Goal: Task Accomplishment & Management: Use online tool/utility

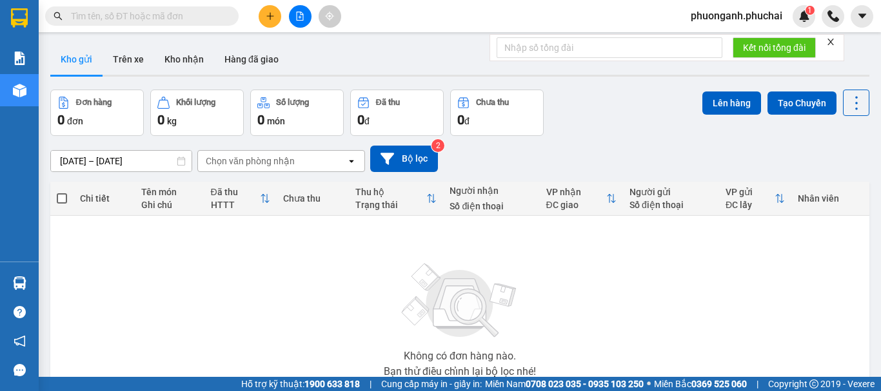
click at [295, 10] on button at bounding box center [300, 16] width 23 height 23
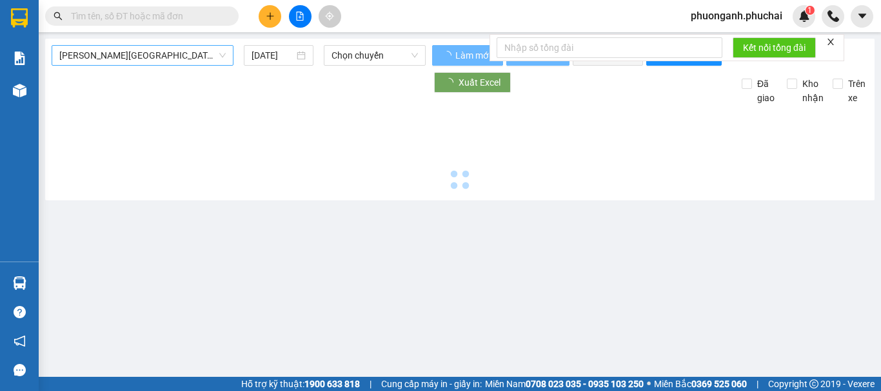
click at [122, 63] on span "[PERSON_NAME][GEOGRAPHIC_DATA]" at bounding box center [142, 55] width 166 height 19
type input "[DATE]"
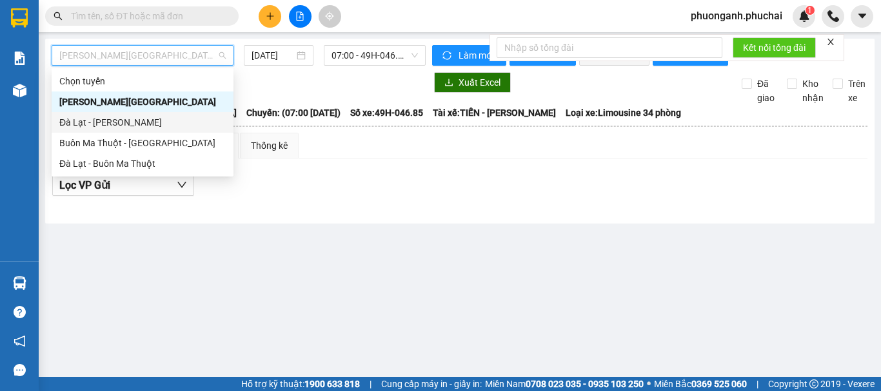
click at [79, 131] on div "Đà Lạt - [PERSON_NAME]" at bounding box center [143, 122] width 182 height 21
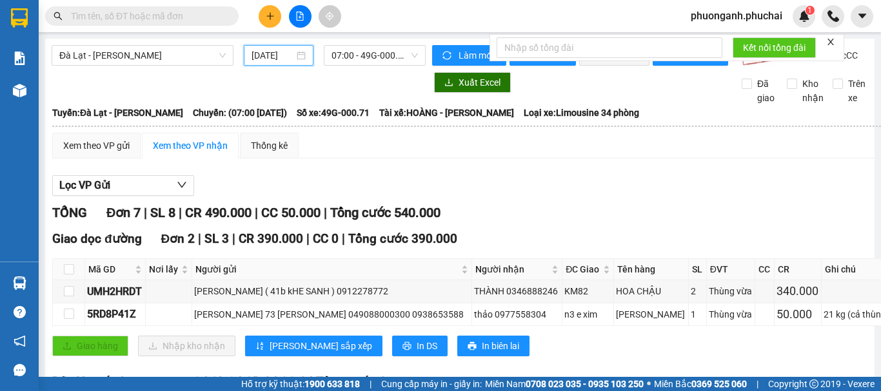
click at [290, 54] on input "[DATE]" at bounding box center [272, 55] width 43 height 14
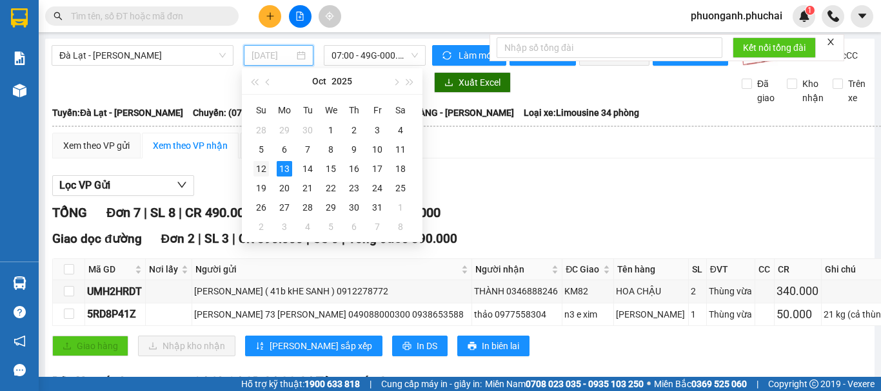
click at [259, 167] on div "12" at bounding box center [260, 168] width 15 height 15
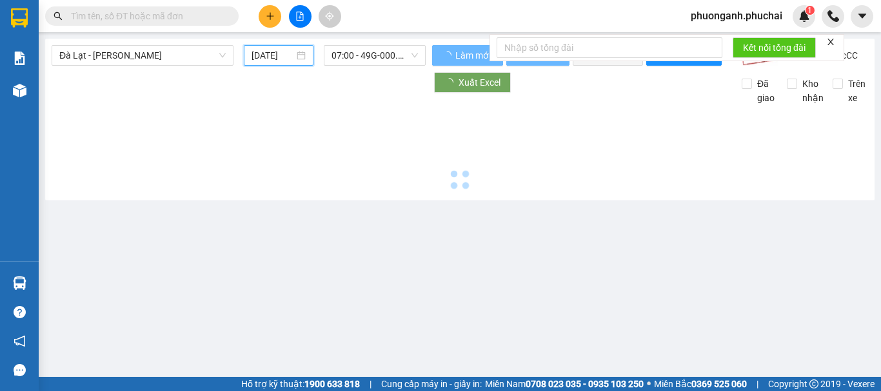
type input "[DATE]"
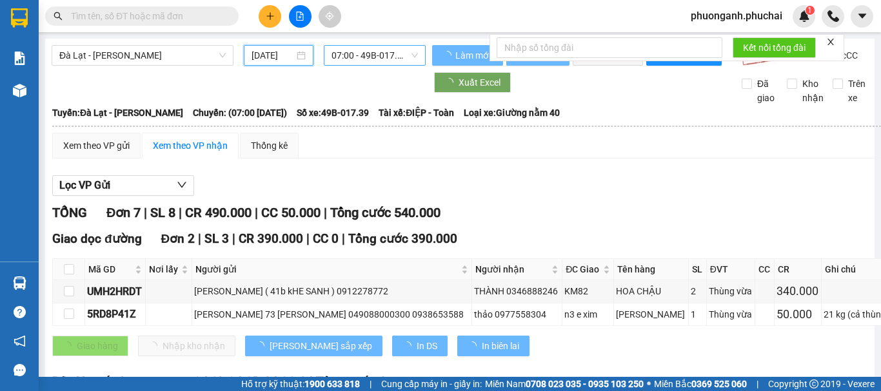
click at [355, 54] on span "07:00 - 49B-017.39" at bounding box center [374, 55] width 86 height 19
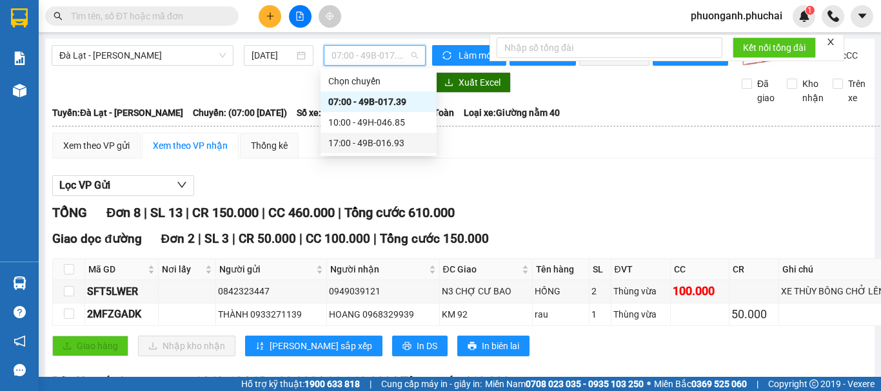
click at [360, 135] on div "17:00 - 49B-016.93" at bounding box center [378, 143] width 116 height 21
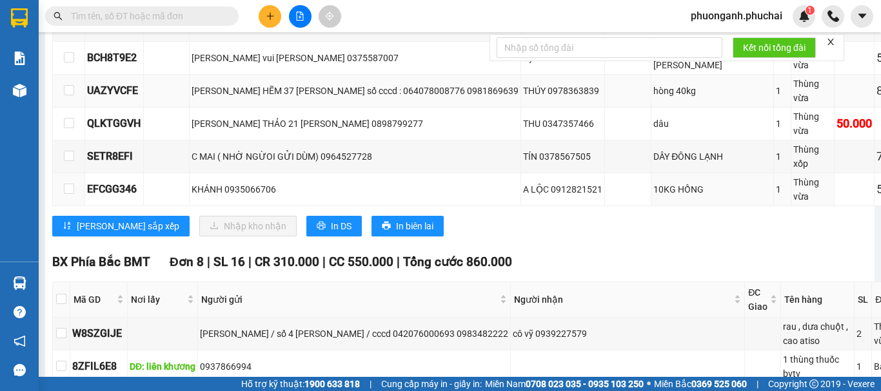
scroll to position [451, 0]
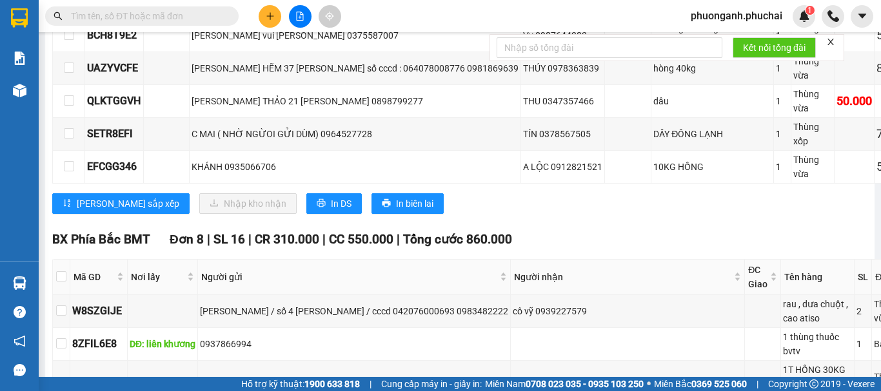
click at [271, 19] on icon "plus" at bounding box center [270, 16] width 9 height 9
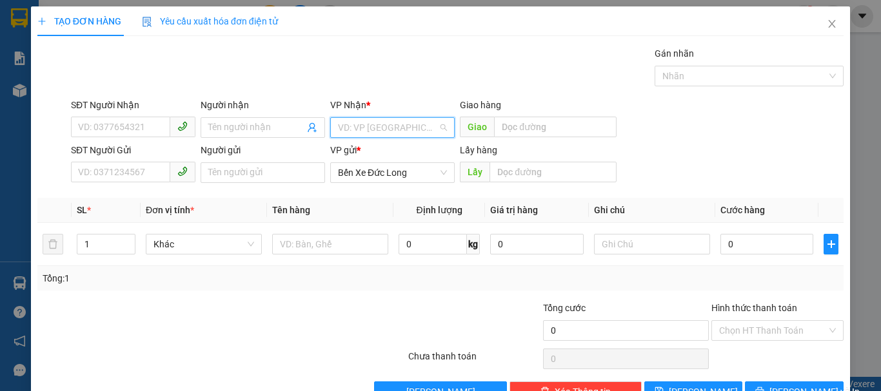
click at [369, 122] on input "search" at bounding box center [388, 127] width 100 height 19
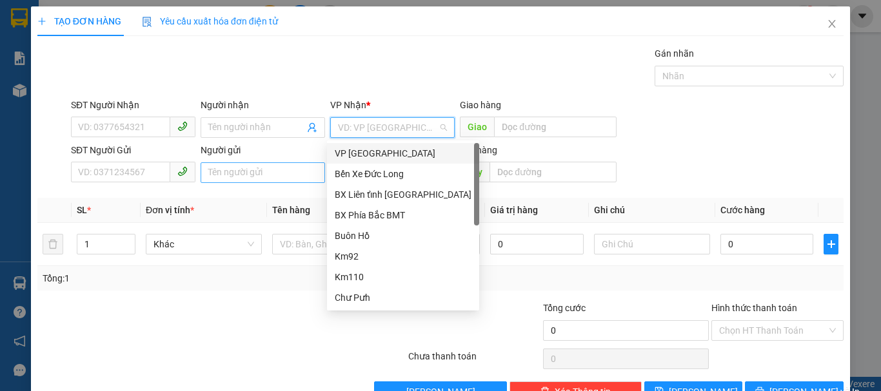
drag, startPoint x: 358, startPoint y: 155, endPoint x: 275, endPoint y: 168, distance: 83.4
click at [356, 157] on div "VP [GEOGRAPHIC_DATA]" at bounding box center [403, 153] width 137 height 14
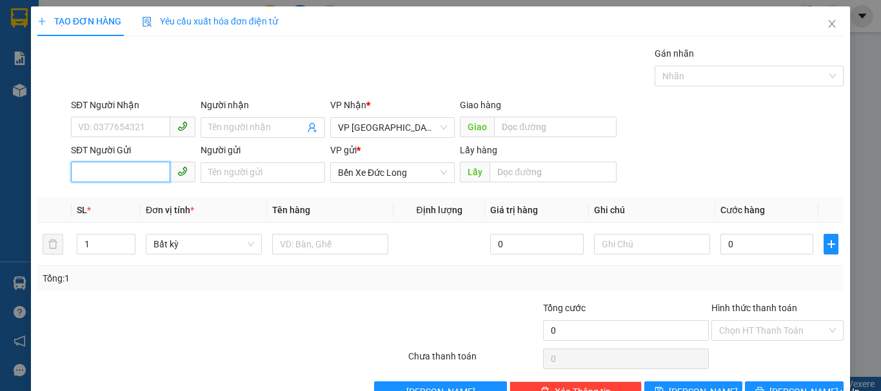
paste input "/0343497777"
click at [81, 171] on input "/0343497777" at bounding box center [120, 172] width 99 height 21
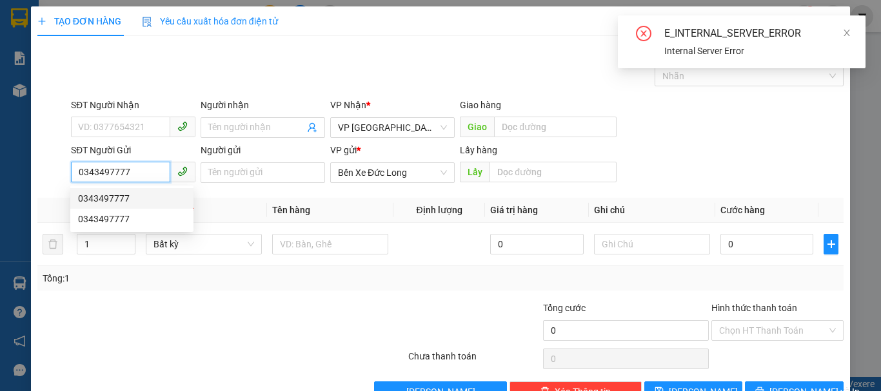
click at [118, 196] on div "0343497777" at bounding box center [132, 198] width 108 height 14
type input "0343497777"
type input "KM82"
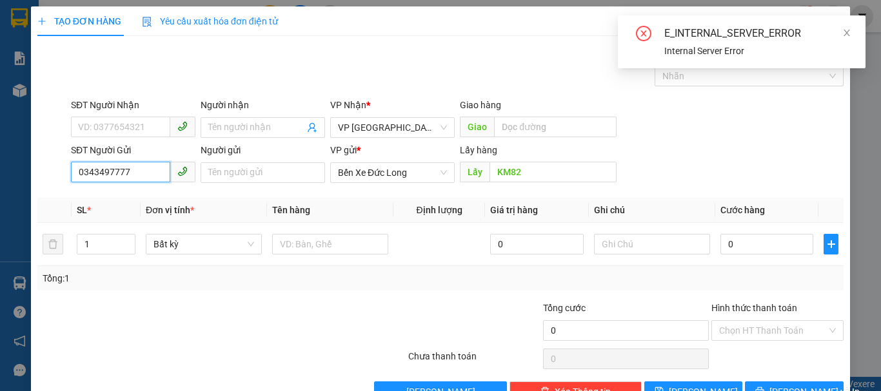
type input "0343497777"
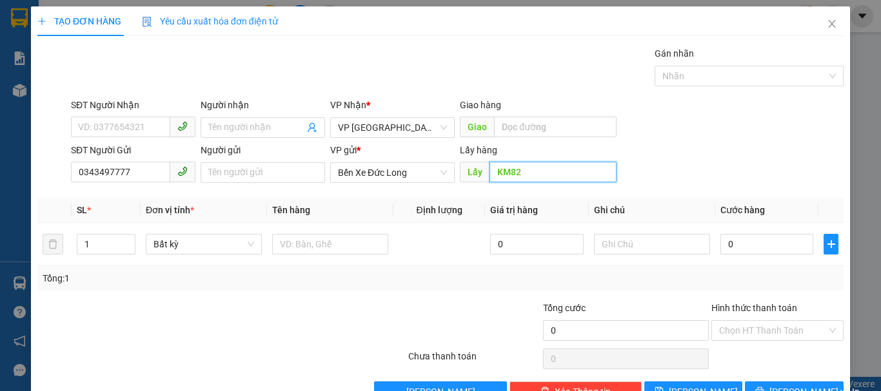
click at [506, 172] on input "KM82" at bounding box center [552, 172] width 127 height 21
click at [507, 173] on input "KM82" at bounding box center [552, 172] width 127 height 21
click at [503, 169] on input "KM82" at bounding box center [552, 172] width 127 height 21
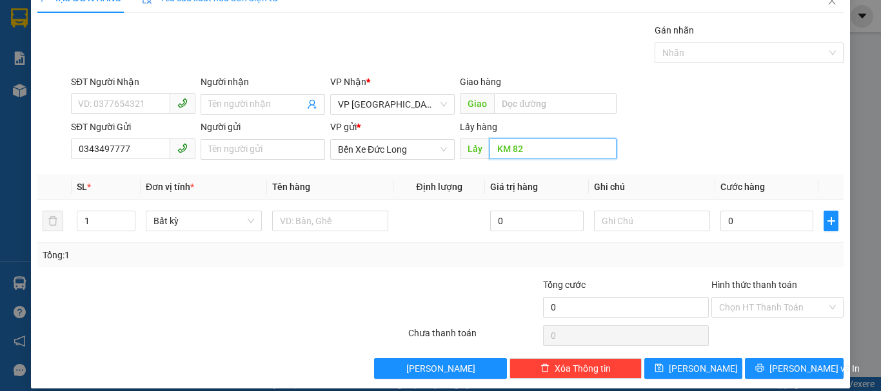
scroll to position [36, 0]
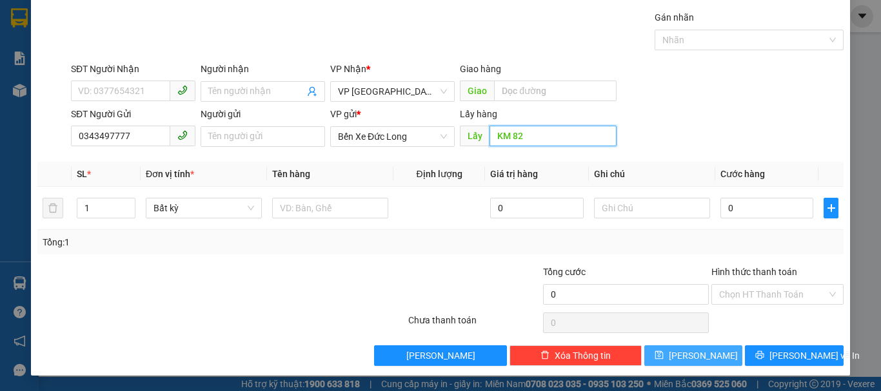
type input "KM 82"
click at [700, 358] on button "[PERSON_NAME]" at bounding box center [693, 356] width 99 height 21
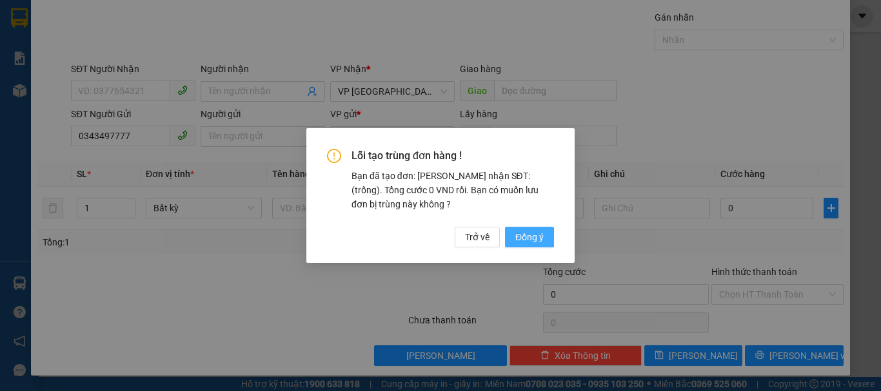
click at [528, 237] on span "Đồng ý" at bounding box center [529, 237] width 28 height 14
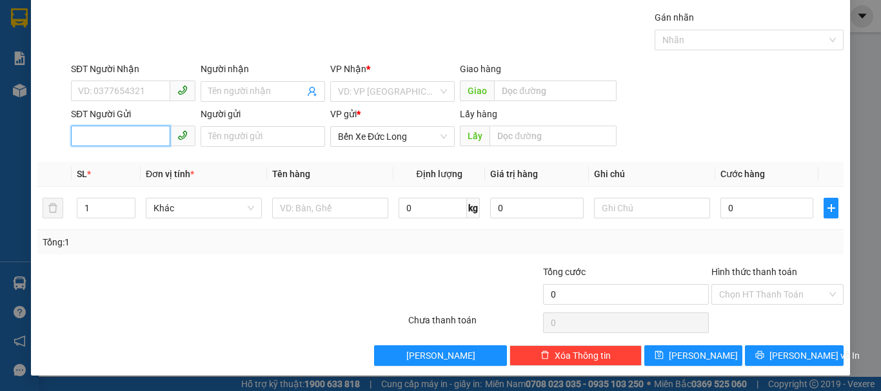
paste input "0974547147"
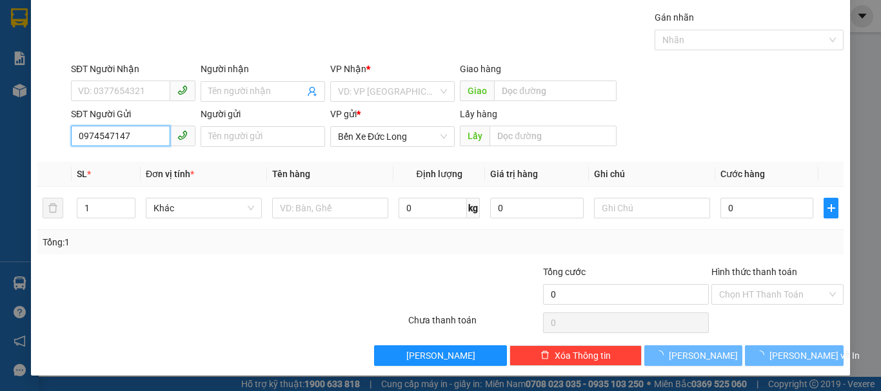
click at [76, 131] on input "0974547147" at bounding box center [120, 136] width 99 height 21
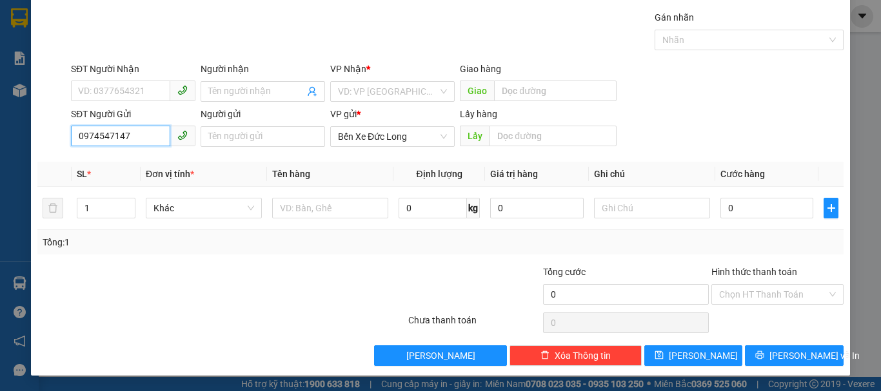
click at [134, 137] on input "0974547147" at bounding box center [120, 136] width 99 height 21
type input "0974547147"
click at [508, 141] on input "text" at bounding box center [552, 136] width 127 height 21
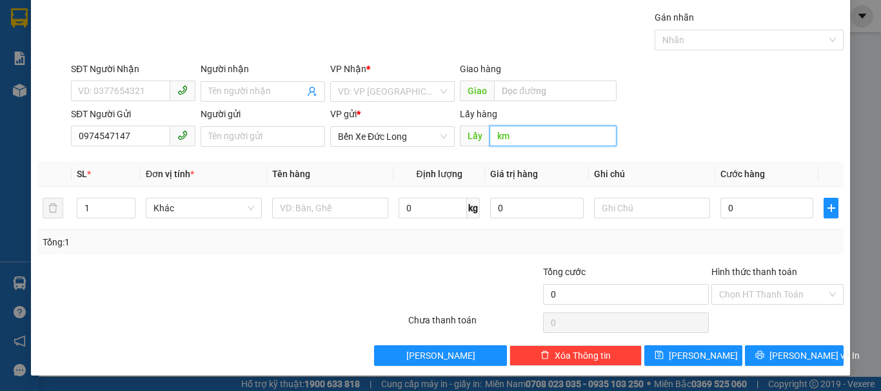
type input "k"
type input "KM 82"
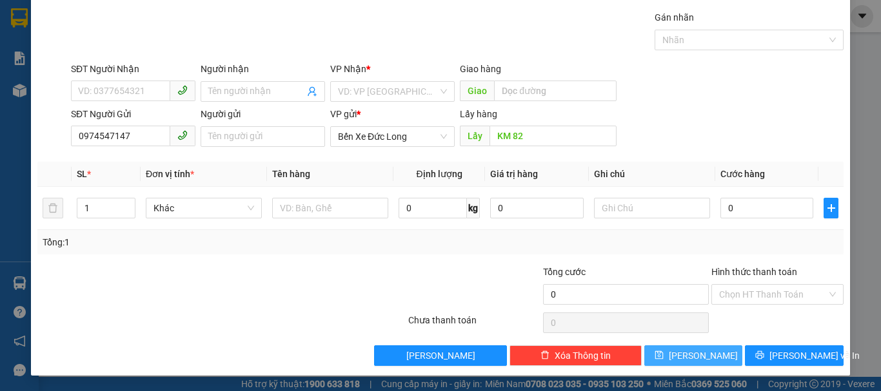
click at [718, 364] on button "[PERSON_NAME]" at bounding box center [693, 356] width 99 height 21
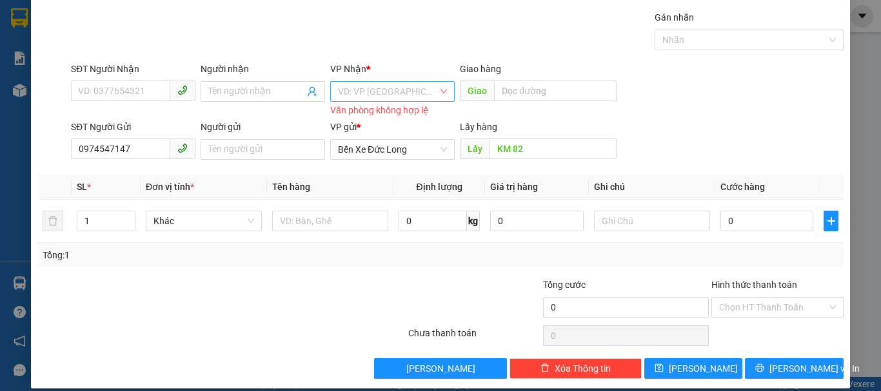
click at [375, 86] on input "search" at bounding box center [388, 91] width 100 height 19
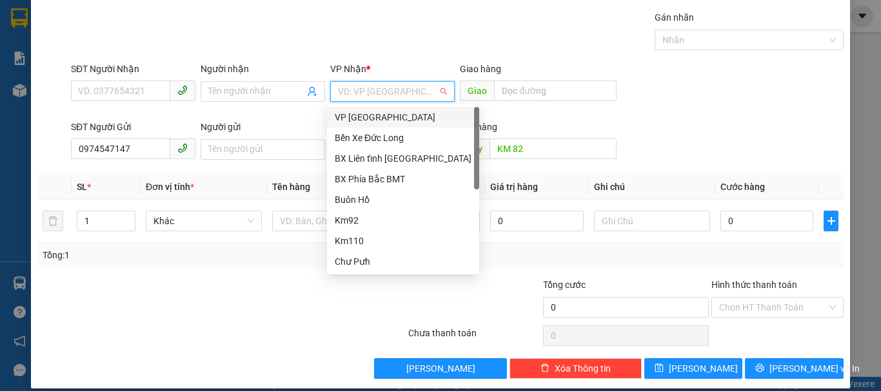
click at [345, 117] on div "VP [GEOGRAPHIC_DATA]" at bounding box center [403, 117] width 137 height 14
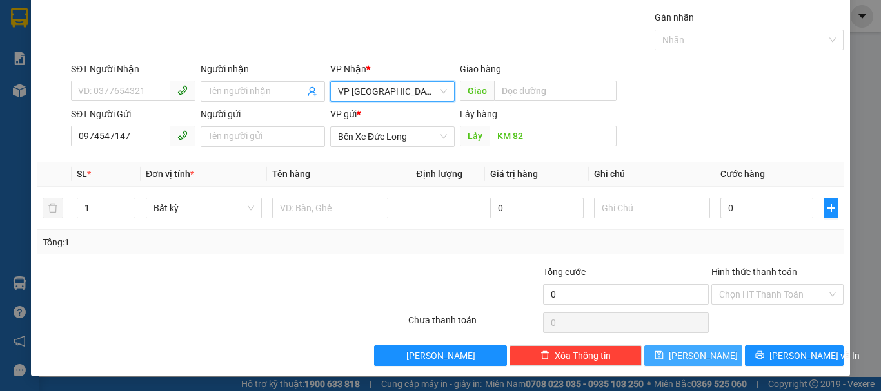
click at [694, 357] on span "[PERSON_NAME]" at bounding box center [703, 356] width 69 height 14
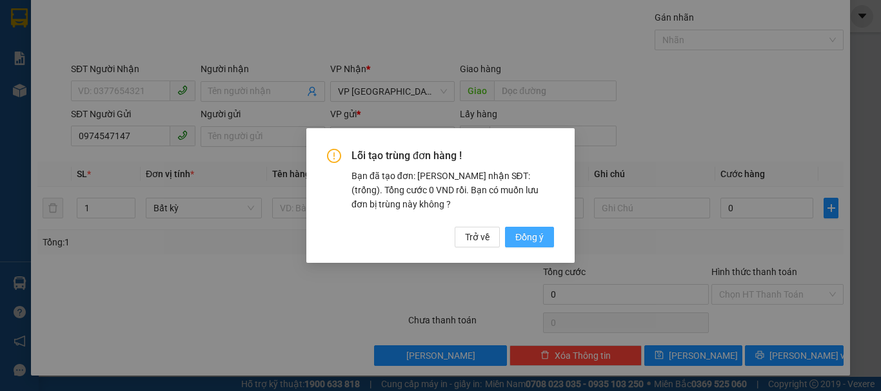
click at [543, 244] on button "Đồng ý" at bounding box center [529, 237] width 49 height 21
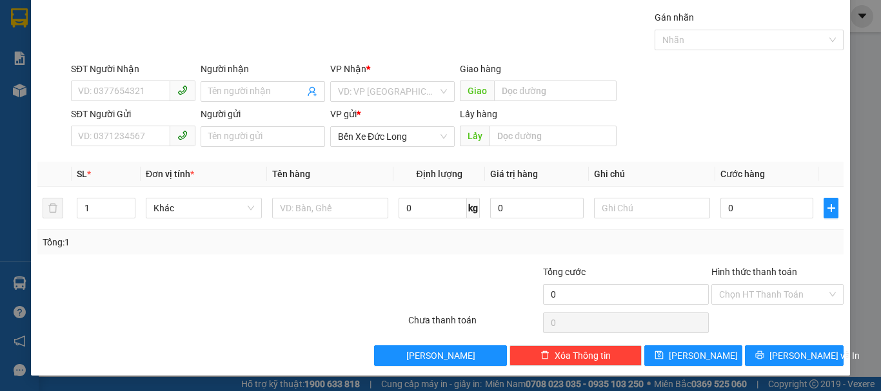
scroll to position [0, 0]
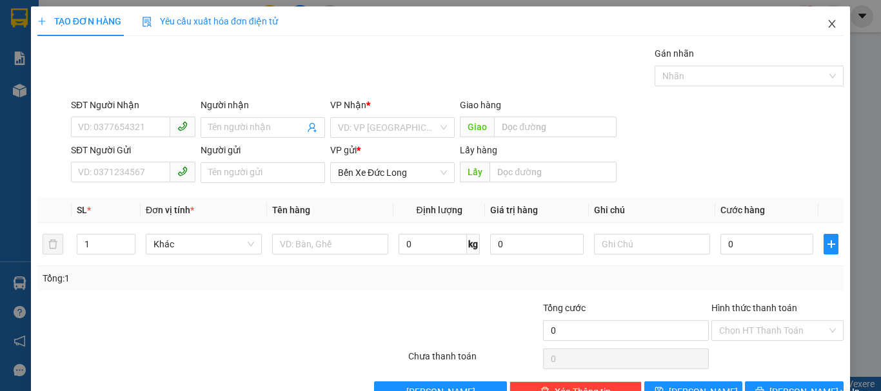
click at [827, 21] on icon "close" at bounding box center [832, 24] width 10 height 10
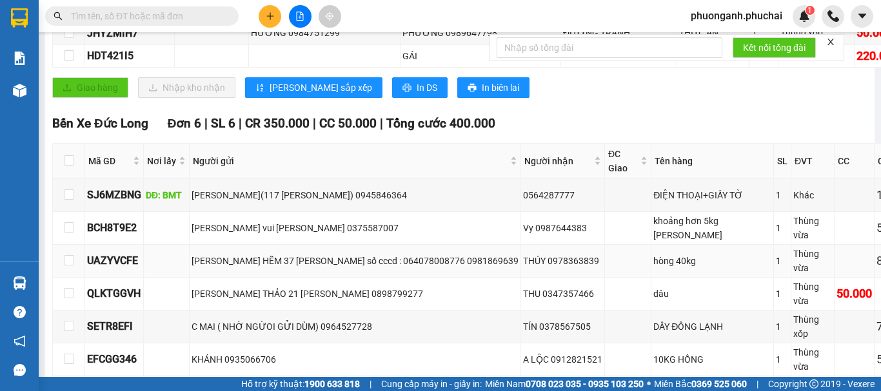
scroll to position [322, 0]
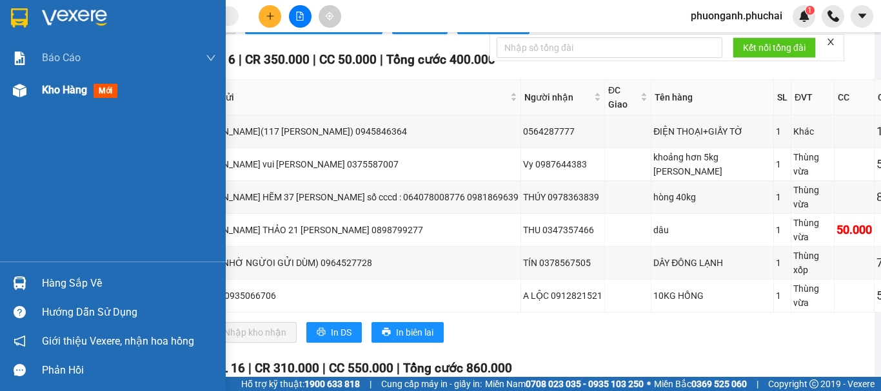
click at [58, 93] on span "Kho hàng" at bounding box center [64, 90] width 45 height 12
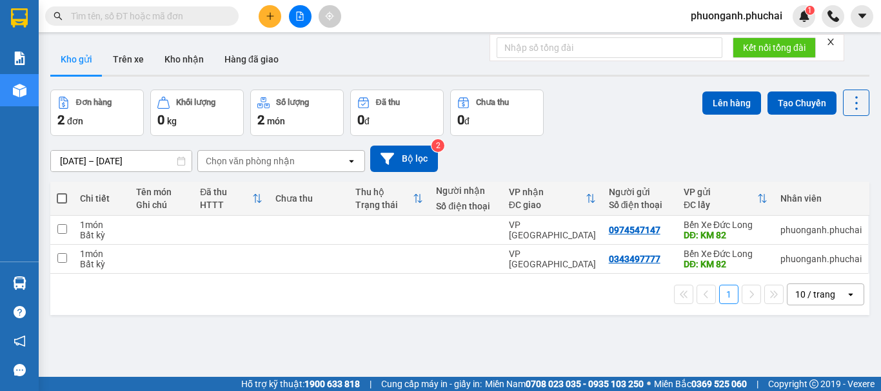
click at [65, 197] on span at bounding box center [62, 198] width 10 height 10
click at [62, 192] on input "checkbox" at bounding box center [62, 192] width 0 height 0
checkbox input "true"
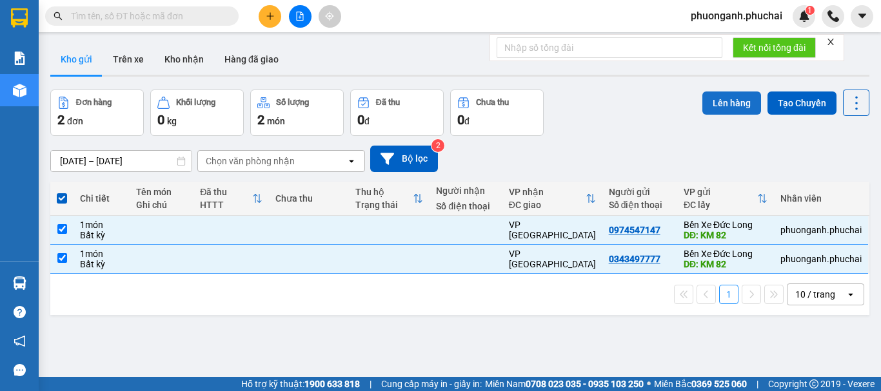
click at [723, 108] on button "Lên hàng" at bounding box center [731, 103] width 59 height 23
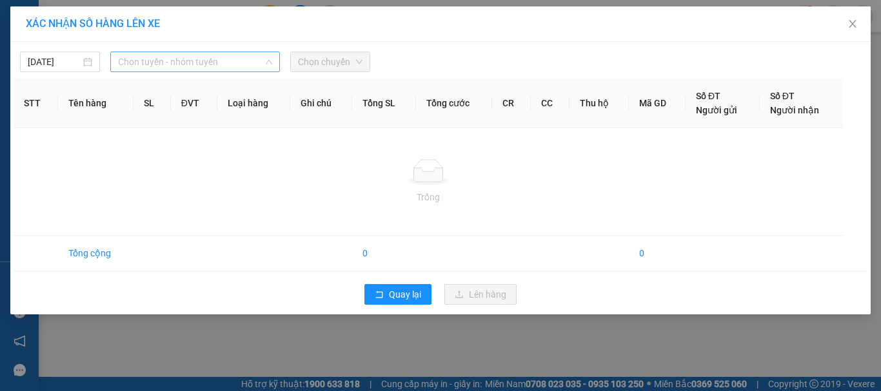
click at [150, 61] on span "Chọn tuyến - nhóm tuyến" at bounding box center [195, 61] width 154 height 19
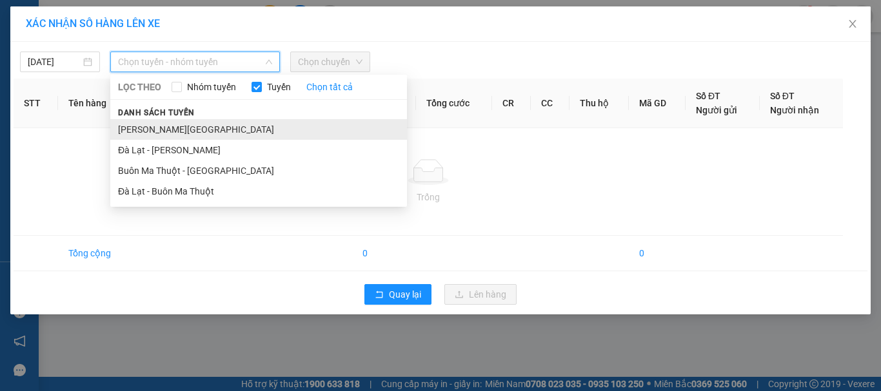
drag, startPoint x: 126, startPoint y: 124, endPoint x: 291, endPoint y: 52, distance: 180.7
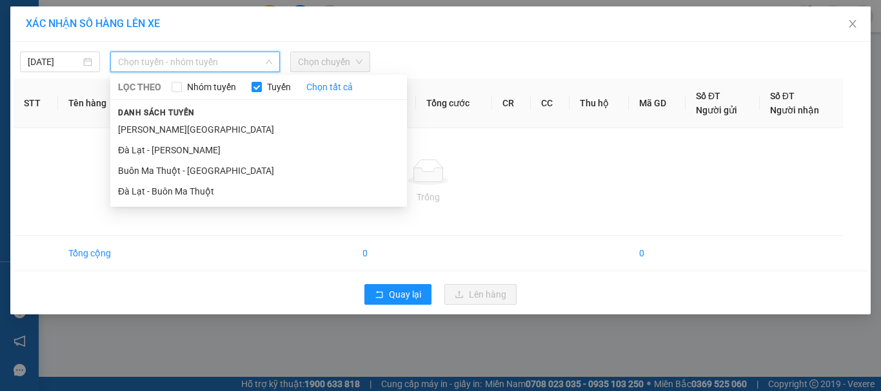
click at [126, 124] on li "[PERSON_NAME][GEOGRAPHIC_DATA]" at bounding box center [258, 129] width 297 height 21
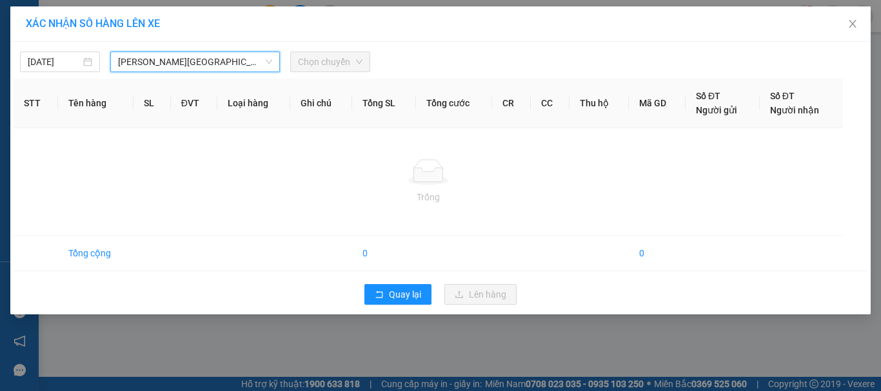
click at [331, 57] on span "Chọn chuyến" at bounding box center [330, 61] width 64 height 19
click at [332, 68] on span "Chọn chuyến" at bounding box center [330, 61] width 64 height 19
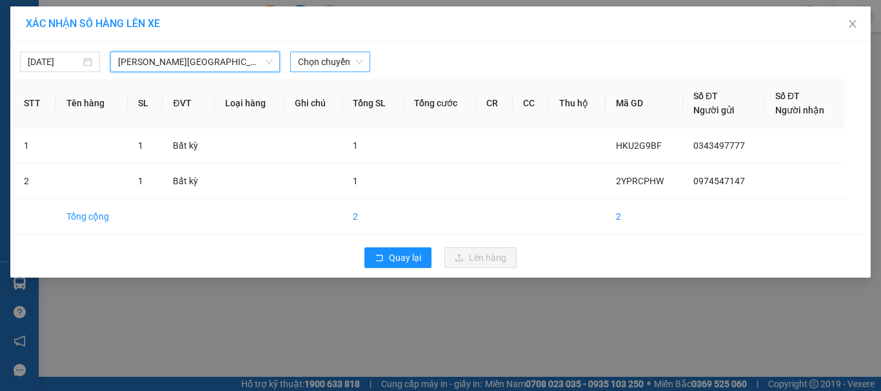
click at [338, 64] on span "Chọn chuyến" at bounding box center [330, 61] width 64 height 19
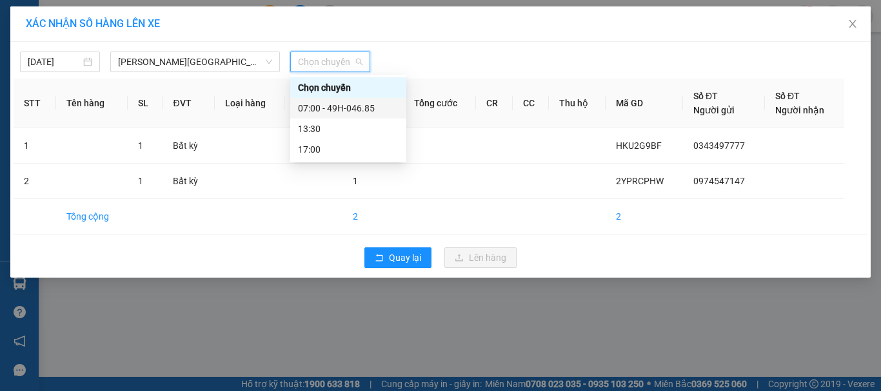
drag, startPoint x: 327, startPoint y: 106, endPoint x: 282, endPoint y: 134, distance: 53.0
click at [327, 109] on div "07:00 - 49H-046.85" at bounding box center [348, 108] width 101 height 14
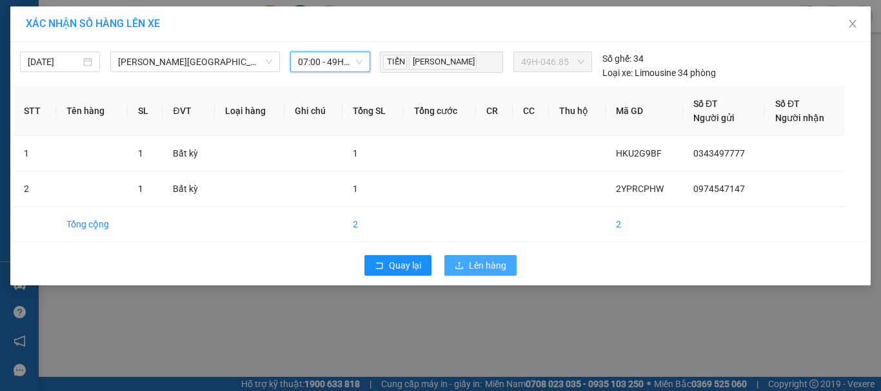
click at [472, 266] on span "Lên hàng" at bounding box center [487, 266] width 37 height 14
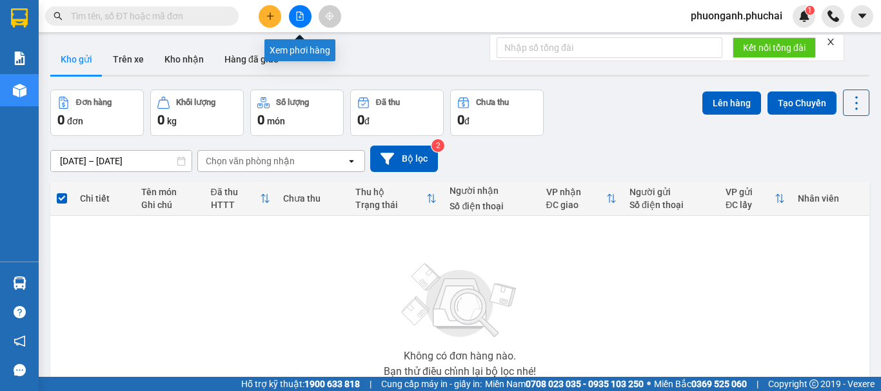
click at [296, 15] on icon "file-add" at bounding box center [299, 16] width 9 height 9
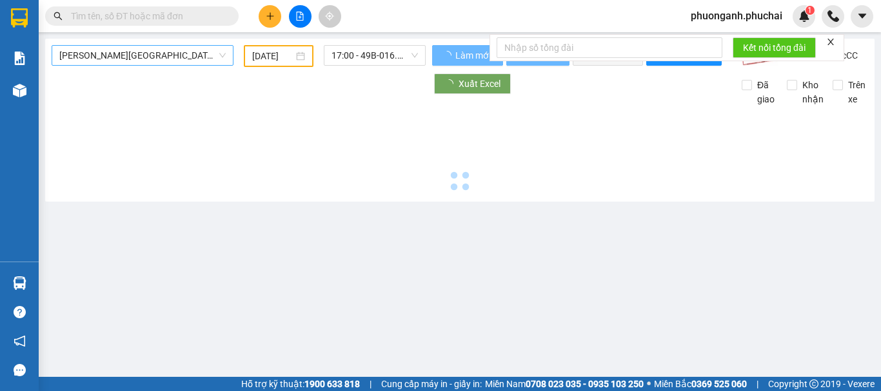
click at [113, 55] on span "[PERSON_NAME][GEOGRAPHIC_DATA]" at bounding box center [142, 55] width 166 height 19
type input "[DATE]"
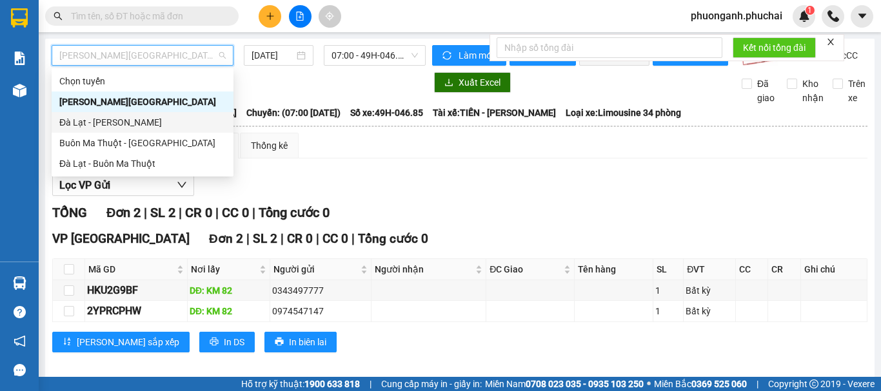
click at [77, 119] on div "Đà Lạt - [PERSON_NAME]" at bounding box center [142, 122] width 166 height 14
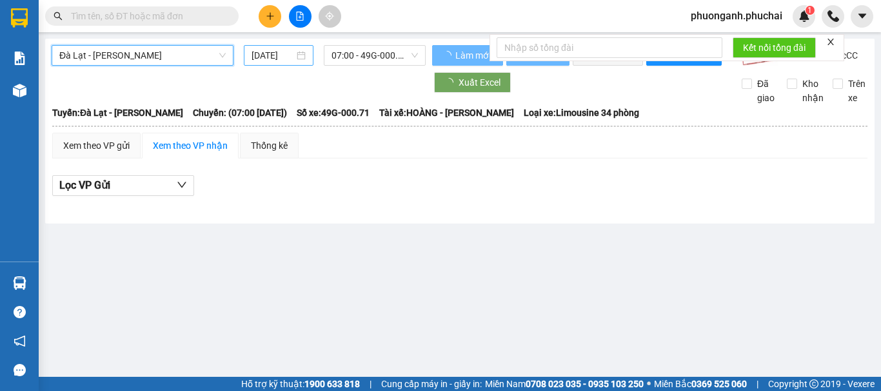
click at [277, 54] on input "[DATE]" at bounding box center [272, 55] width 43 height 14
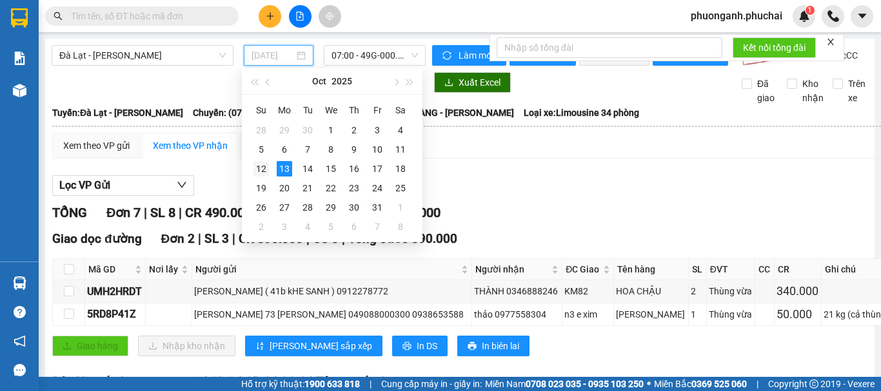
click at [260, 168] on div "12" at bounding box center [260, 168] width 15 height 15
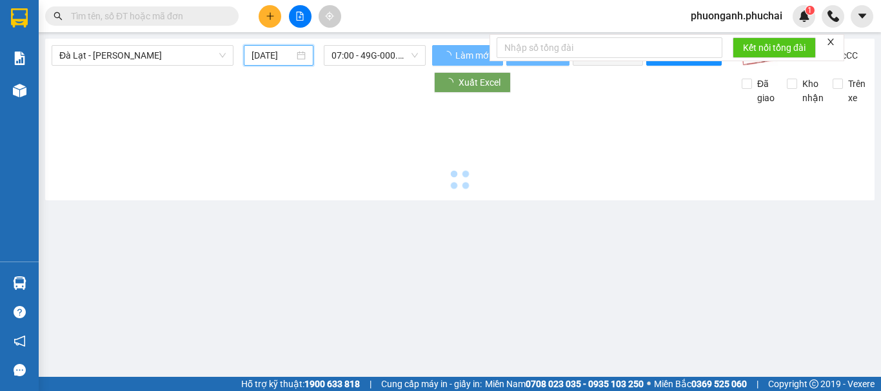
type input "[DATE]"
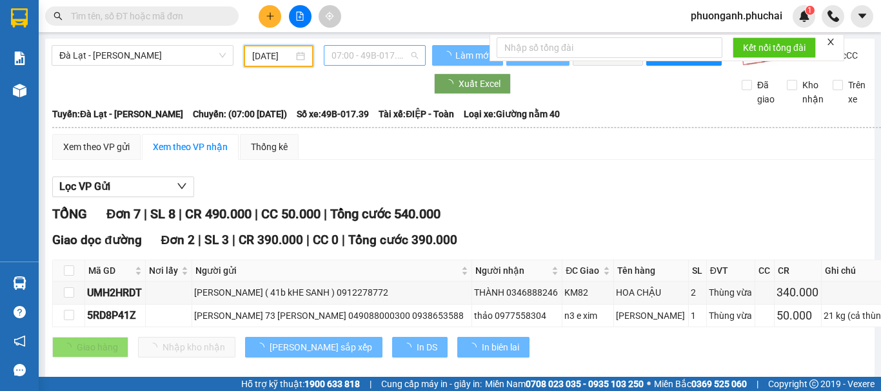
click at [382, 55] on span "07:00 - 49B-017.39" at bounding box center [374, 55] width 86 height 19
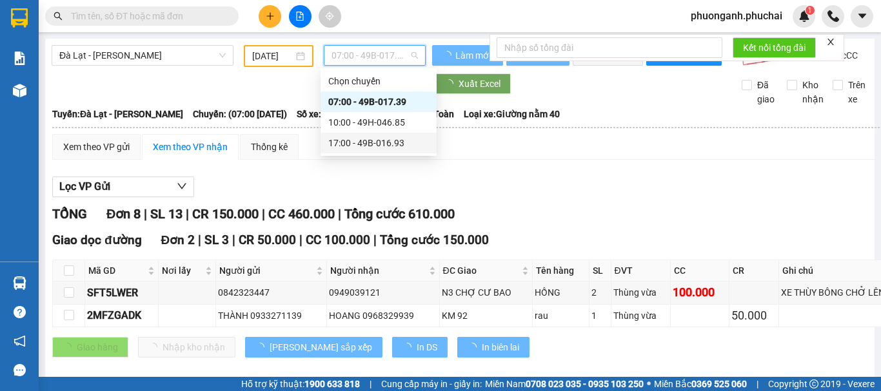
click at [339, 141] on div "17:00 - 49B-016.93" at bounding box center [378, 143] width 101 height 14
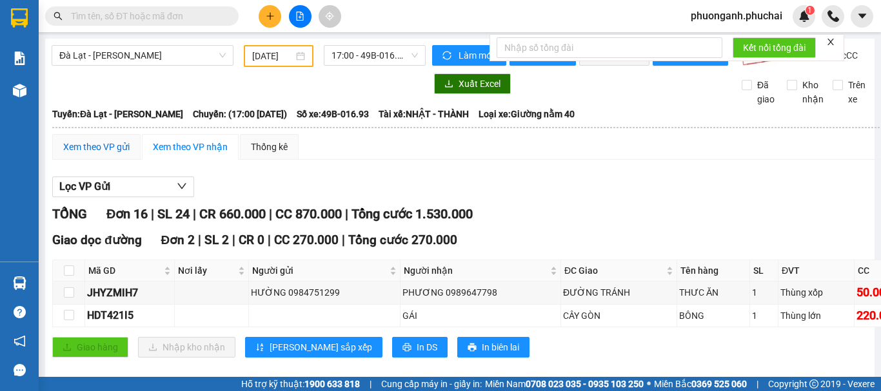
click at [101, 154] on div "Xem theo VP gửi" at bounding box center [96, 147] width 66 height 14
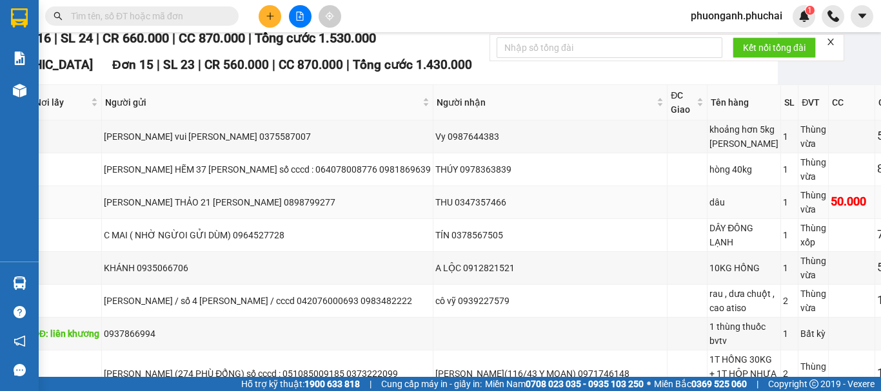
scroll to position [387, 97]
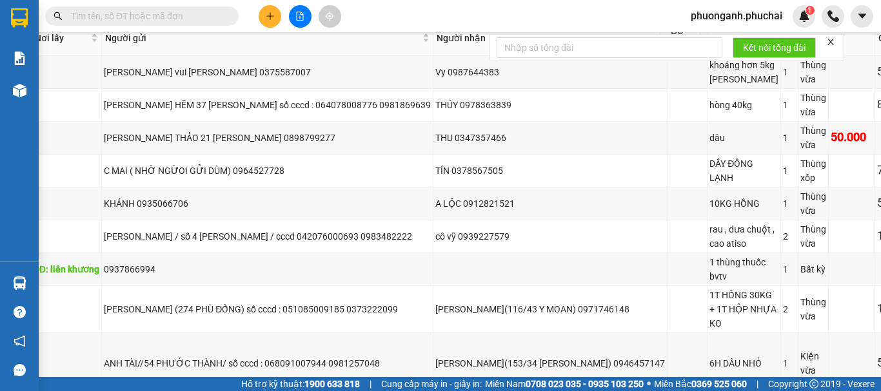
click at [266, 17] on icon "plus" at bounding box center [270, 16] width 9 height 9
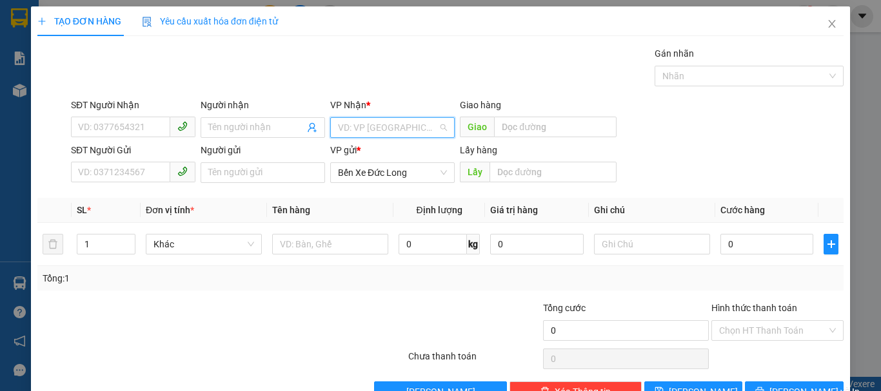
click at [366, 128] on input "search" at bounding box center [388, 127] width 100 height 19
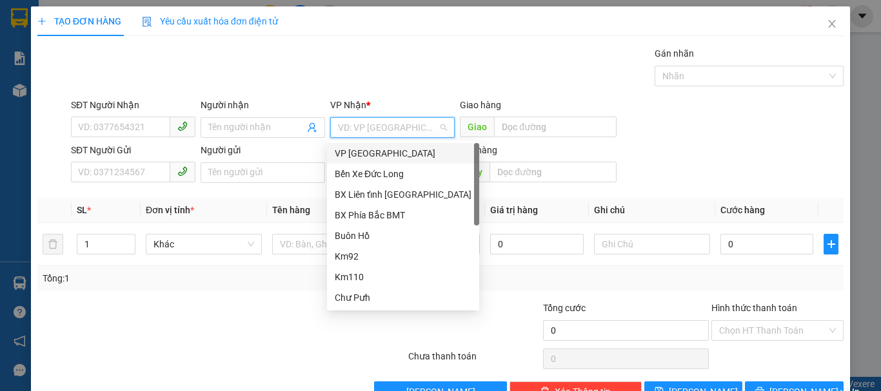
click at [340, 152] on div "VP [GEOGRAPHIC_DATA]" at bounding box center [403, 153] width 137 height 14
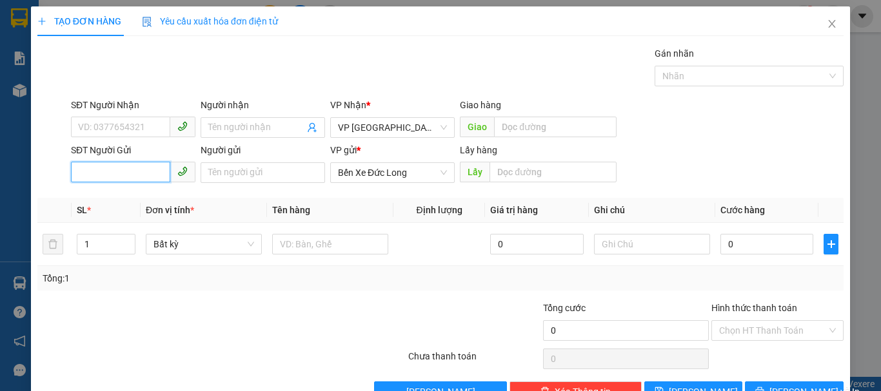
paste input "0979563560"
click at [135, 171] on input "0979563560" at bounding box center [120, 172] width 99 height 21
click at [77, 174] on input "0979563560" at bounding box center [120, 172] width 99 height 21
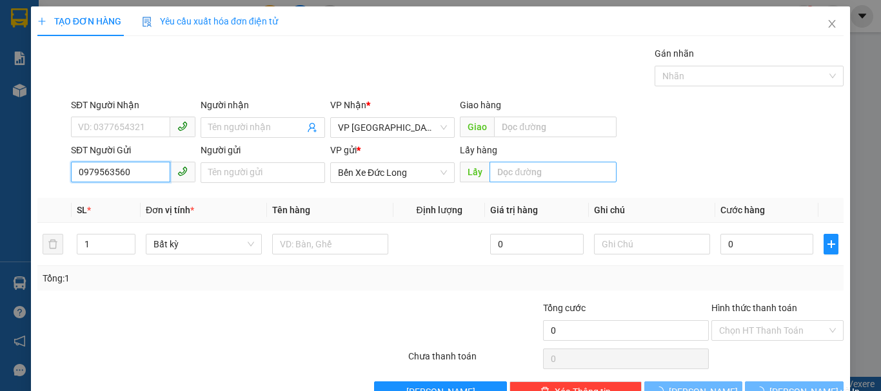
type input "0979563560"
click at [513, 171] on input "text" at bounding box center [552, 172] width 127 height 21
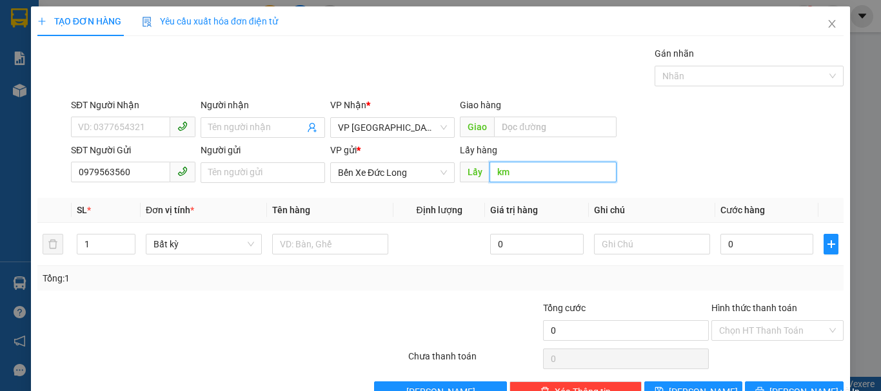
type input "k"
click at [182, 248] on span "Bất kỳ" at bounding box center [203, 244] width 101 height 19
type input "KM 82"
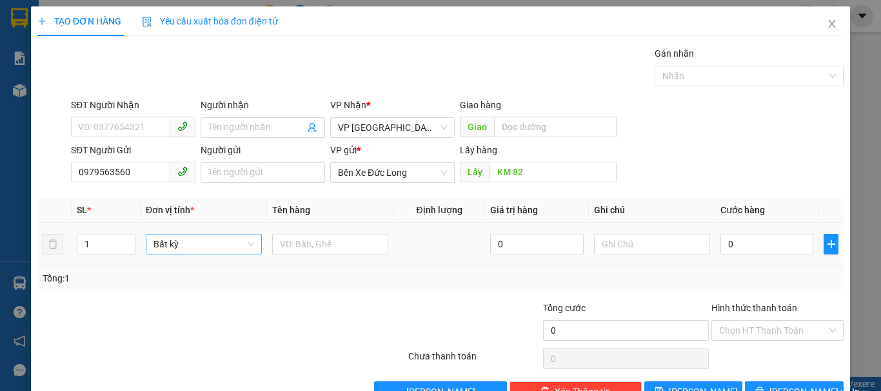
click at [182, 248] on span "Bất kỳ" at bounding box center [203, 244] width 101 height 19
type input "THU"
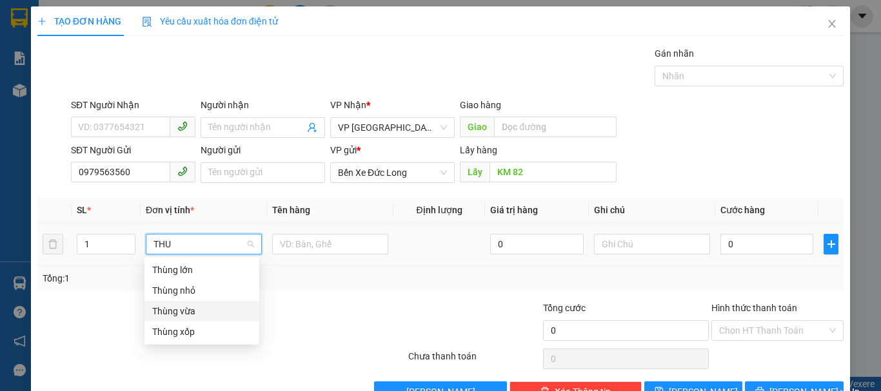
drag, startPoint x: 183, startPoint y: 307, endPoint x: 230, endPoint y: 290, distance: 49.4
click at [184, 308] on div "Thùng vừa" at bounding box center [201, 311] width 99 height 14
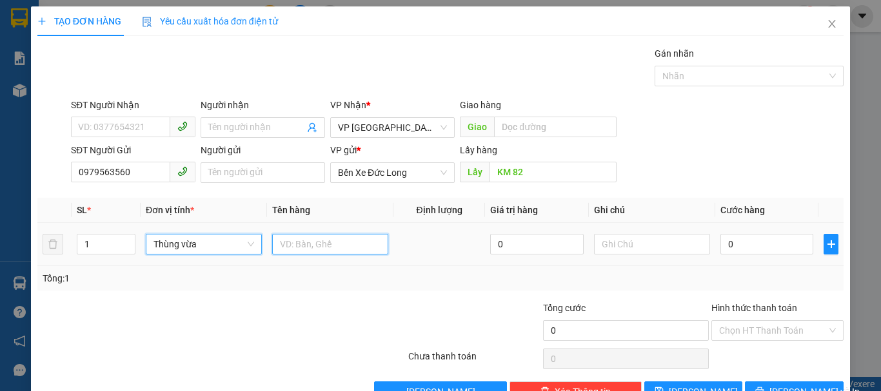
click at [311, 240] on input "text" at bounding box center [330, 244] width 116 height 21
type input "d"
type input "đ"
type input "D"
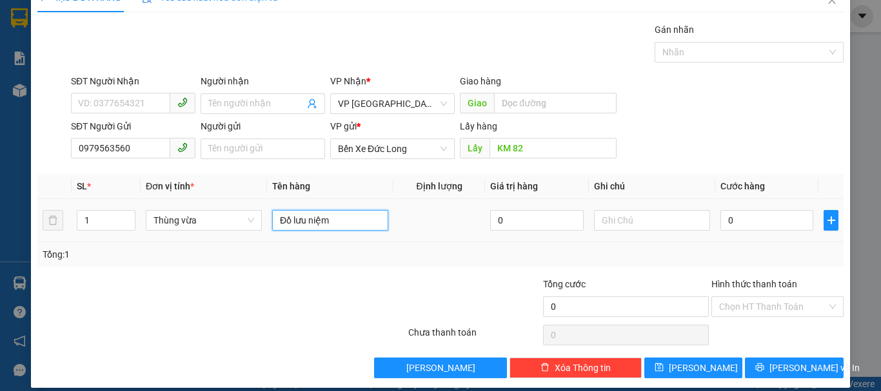
scroll to position [36, 0]
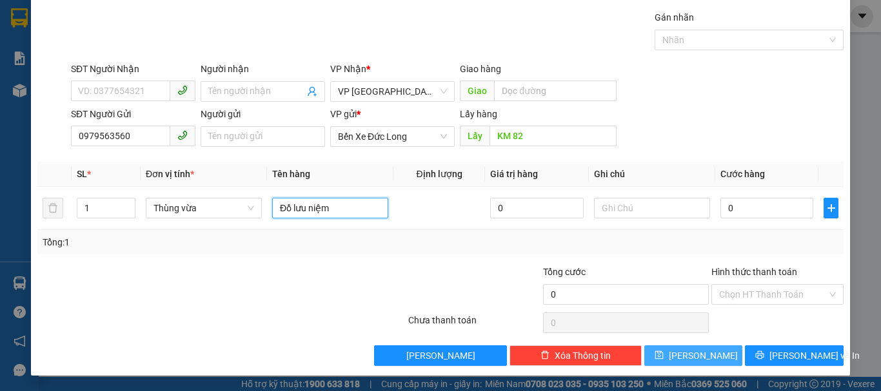
type input "Đồ lưu niệm"
click at [693, 361] on span "[PERSON_NAME]" at bounding box center [703, 356] width 69 height 14
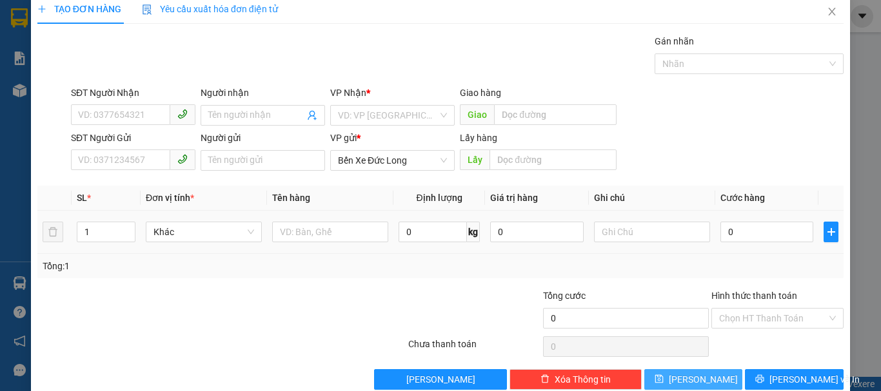
scroll to position [0, 0]
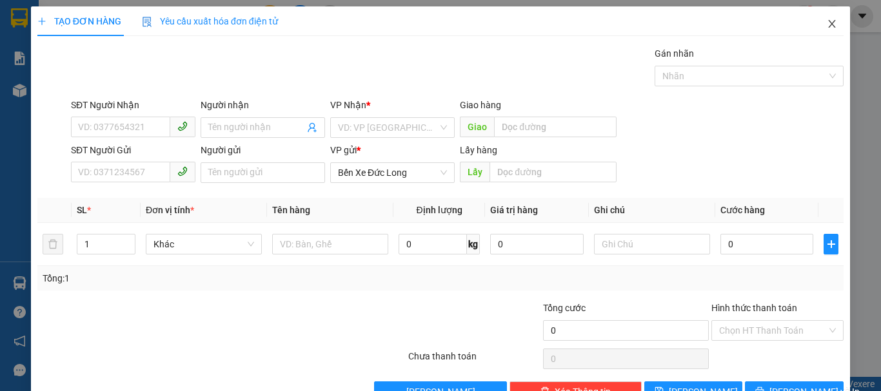
click at [827, 25] on icon "close" at bounding box center [832, 24] width 10 height 10
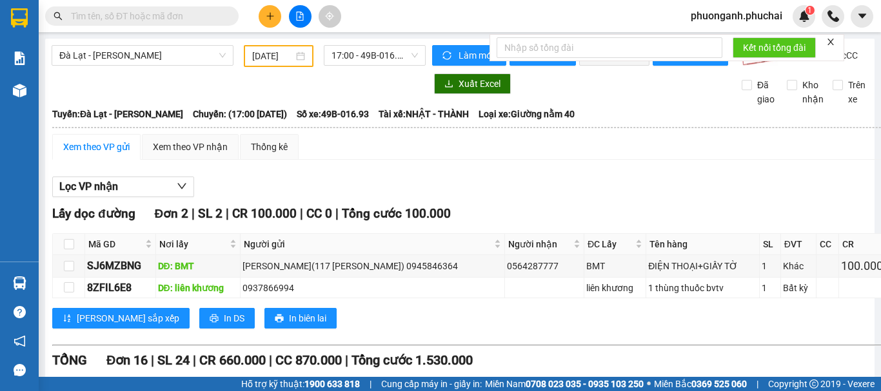
click at [132, 17] on input "text" at bounding box center [147, 16] width 152 height 14
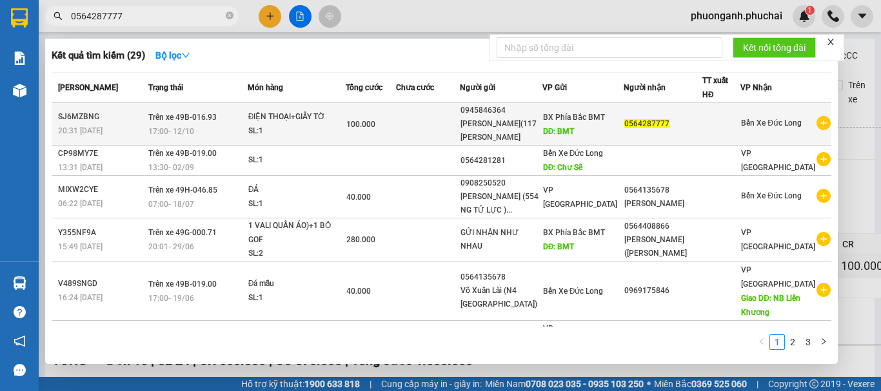
type input "0564287777"
click at [334, 121] on div "ĐIỆN THOẠI+GIẤY TỜ" at bounding box center [296, 117] width 97 height 14
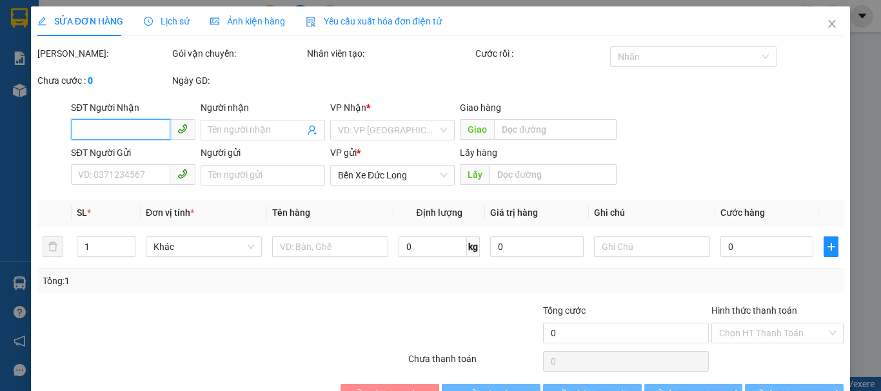
type input "0564287777"
type input "0945846364"
type input "[PERSON_NAME](117 [PERSON_NAME])"
type input "BMT"
type input "100.000"
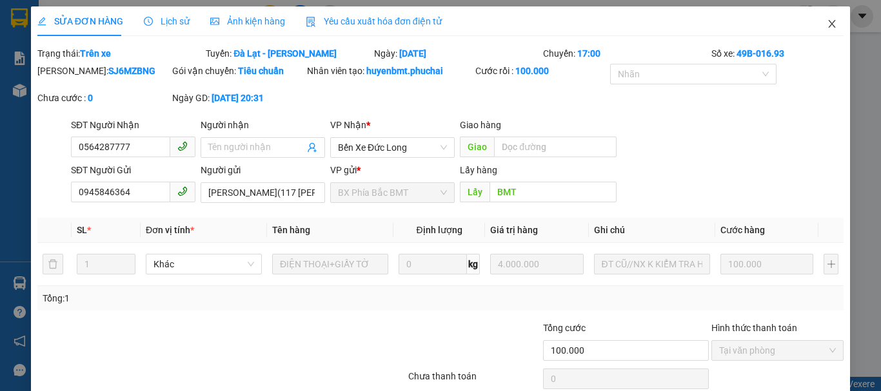
click at [827, 23] on icon "close" at bounding box center [832, 24] width 10 height 10
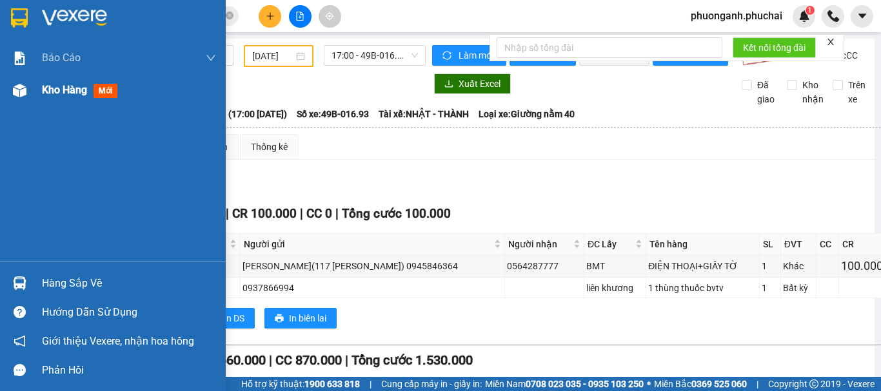
click at [50, 95] on span "Kho hàng" at bounding box center [64, 90] width 45 height 12
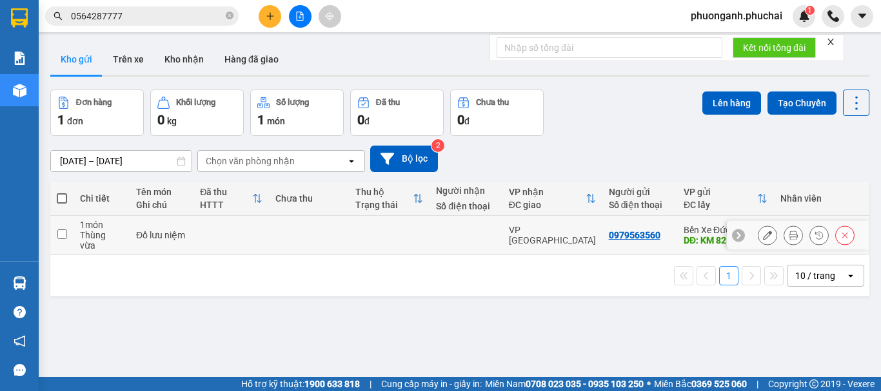
click at [108, 233] on div "Thùng vừa" at bounding box center [101, 240] width 43 height 21
checkbox input "true"
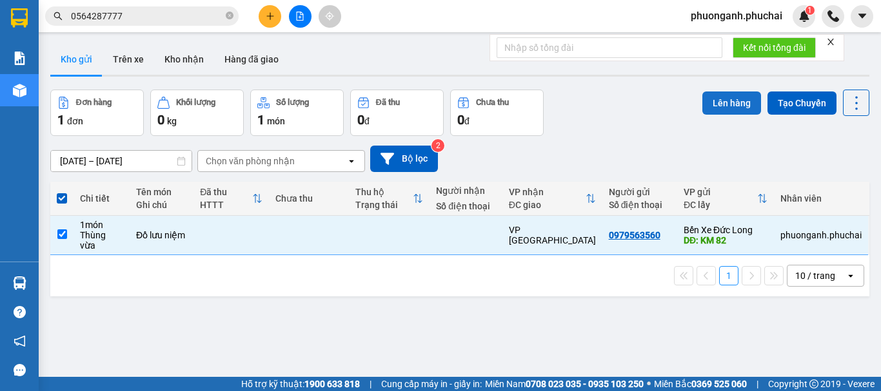
click at [720, 99] on button "Lên hàng" at bounding box center [731, 103] width 59 height 23
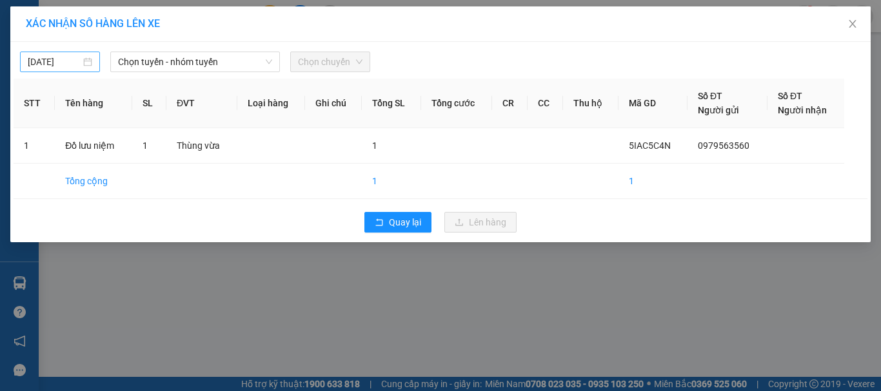
click at [66, 59] on input "[DATE]" at bounding box center [54, 62] width 53 height 14
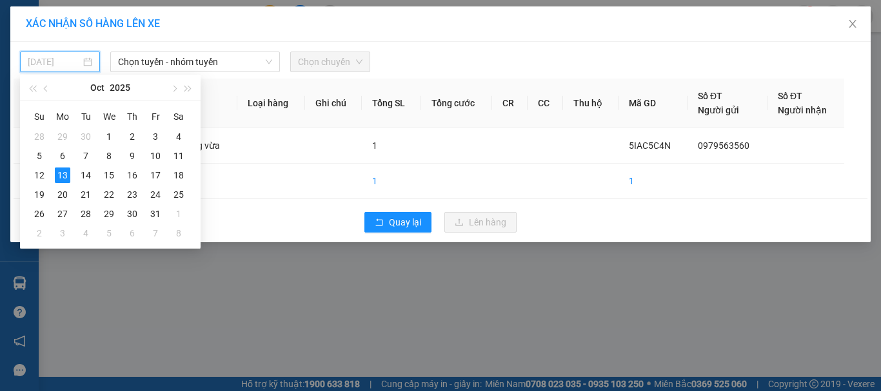
type input "[DATE]"
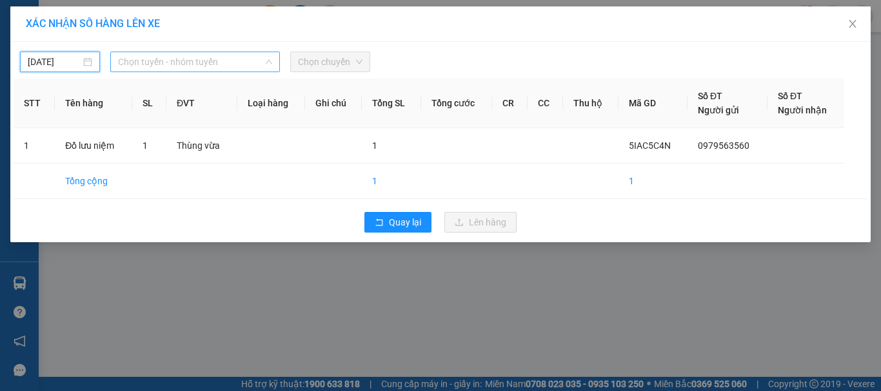
click at [162, 59] on span "Chọn tuyến - nhóm tuyến" at bounding box center [195, 61] width 154 height 19
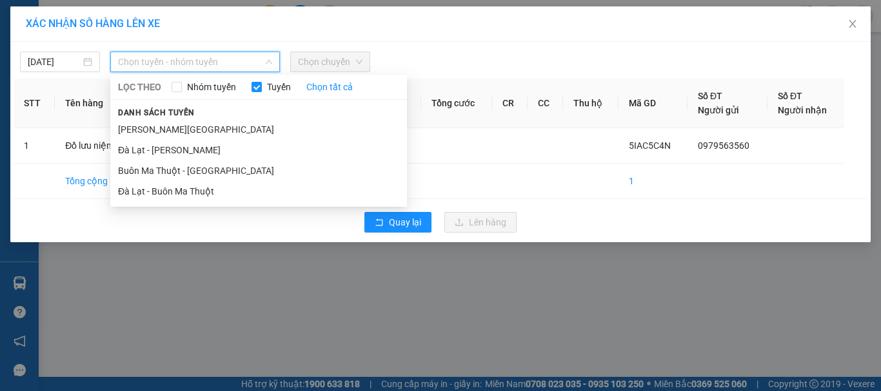
drag, startPoint x: 130, startPoint y: 128, endPoint x: 208, endPoint y: 98, distance: 83.7
click at [130, 129] on li "[PERSON_NAME][GEOGRAPHIC_DATA]" at bounding box center [258, 129] width 297 height 21
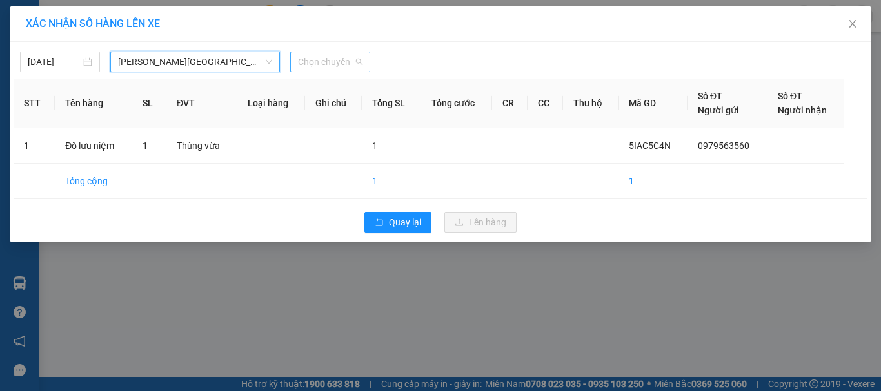
click at [332, 59] on span "Chọn chuyến" at bounding box center [330, 61] width 64 height 19
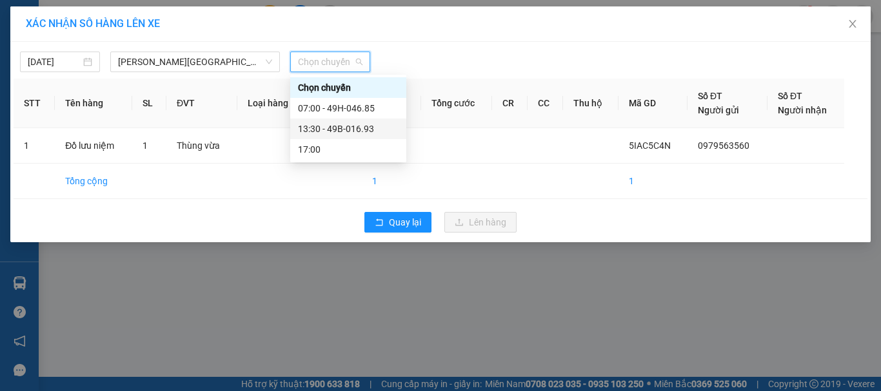
click at [320, 129] on div "13:30 - 49B-016.93" at bounding box center [348, 129] width 101 height 14
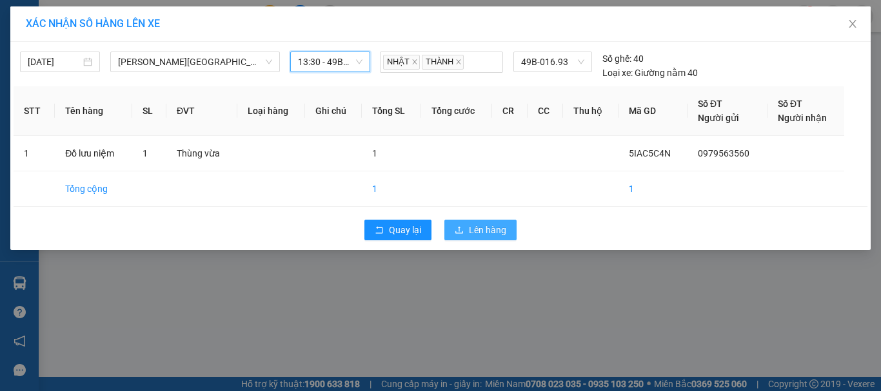
click at [485, 230] on span "Lên hàng" at bounding box center [487, 230] width 37 height 14
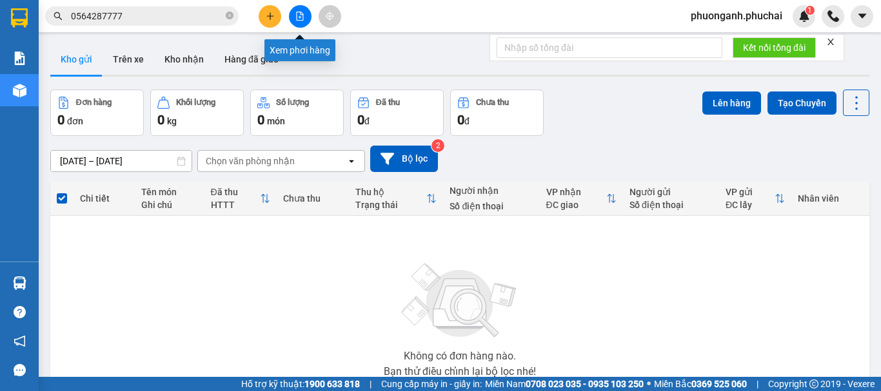
click at [300, 17] on icon "file-add" at bounding box center [300, 16] width 7 height 9
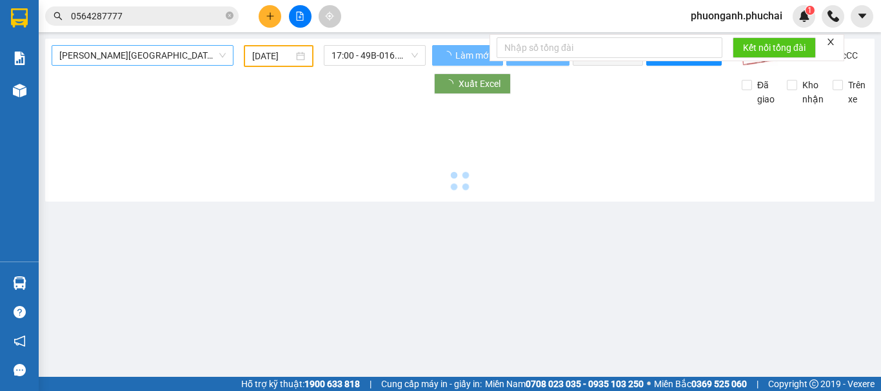
type input "[DATE]"
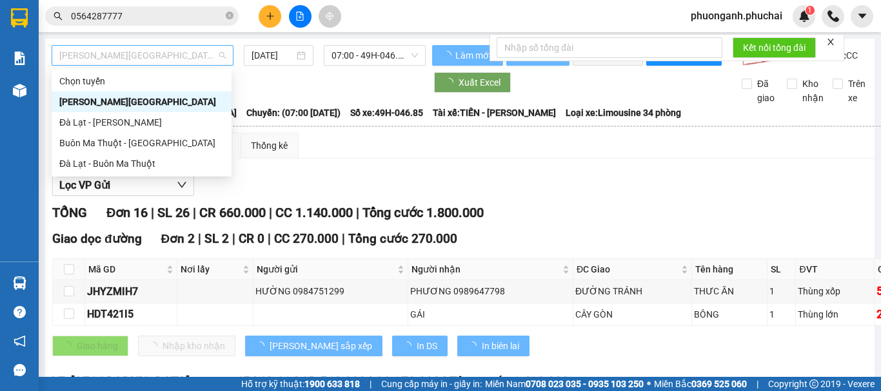
click at [135, 59] on span "[PERSON_NAME][GEOGRAPHIC_DATA]" at bounding box center [142, 55] width 166 height 19
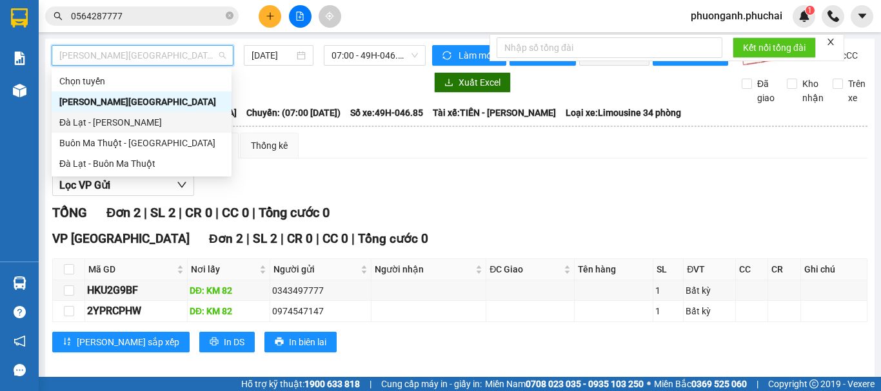
click at [88, 119] on div "Đà Lạt - [PERSON_NAME]" at bounding box center [141, 122] width 164 height 14
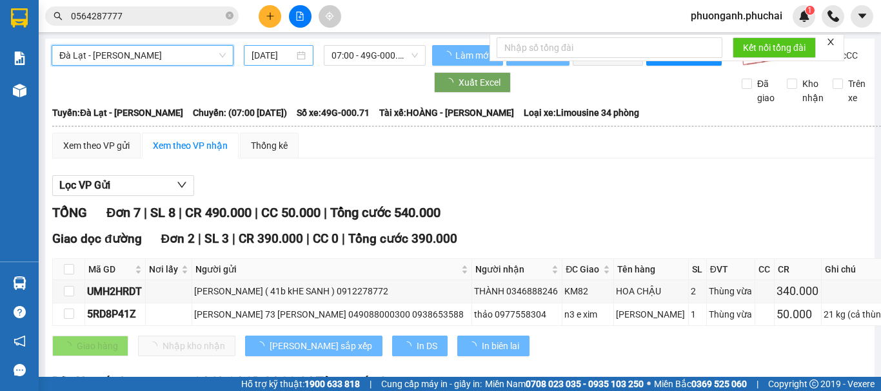
click at [277, 52] on input "[DATE]" at bounding box center [272, 55] width 43 height 14
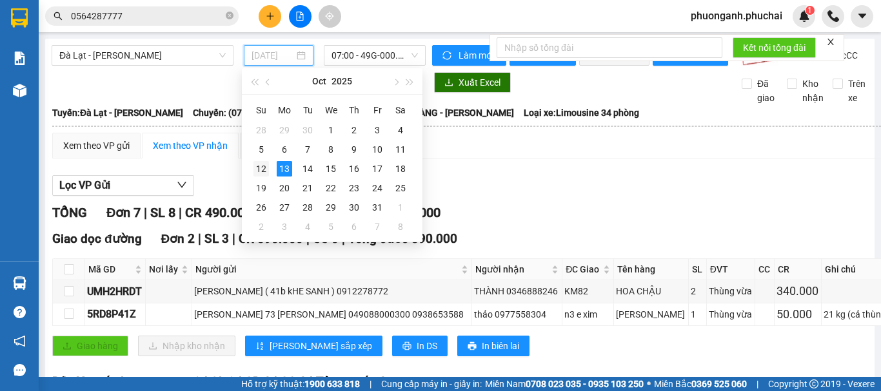
click at [259, 171] on div "12" at bounding box center [260, 168] width 15 height 15
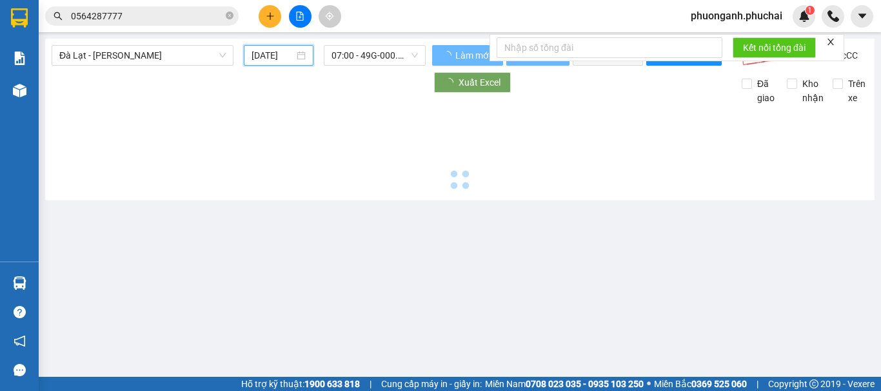
type input "[DATE]"
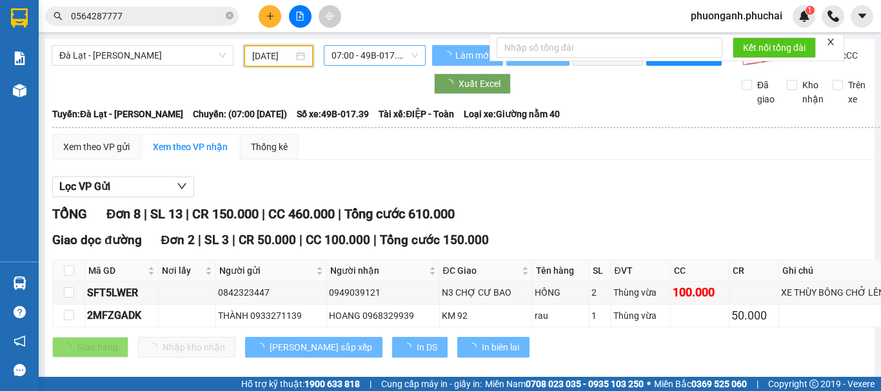
click at [357, 55] on span "07:00 - 49B-017.39" at bounding box center [374, 55] width 86 height 19
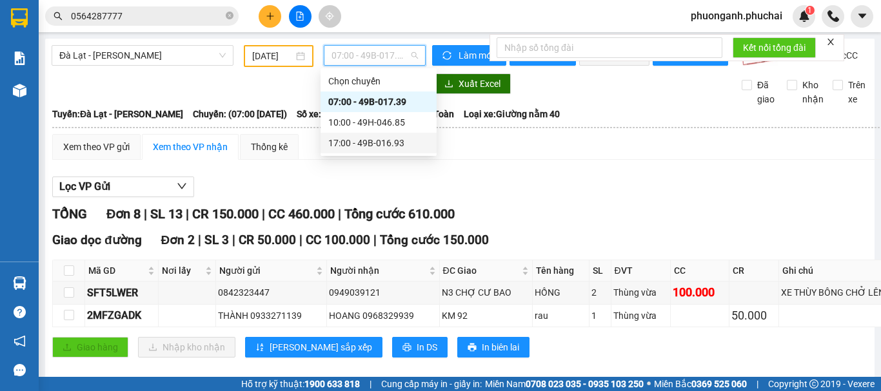
click at [355, 143] on div "17:00 - 49B-016.93" at bounding box center [378, 143] width 101 height 14
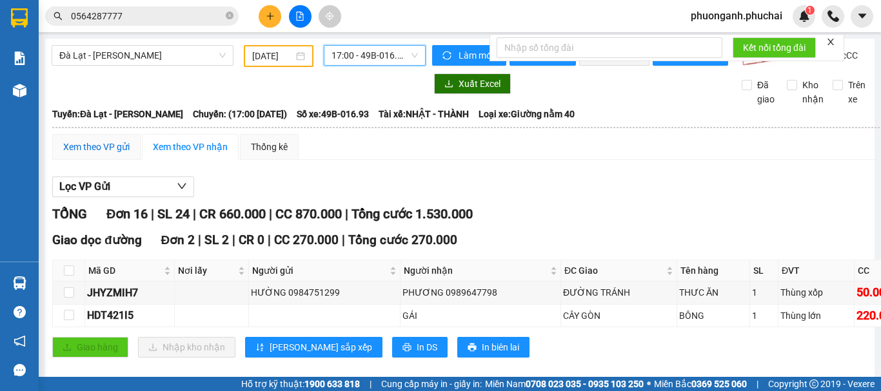
click at [120, 154] on div "Xem theo VP gửi" at bounding box center [96, 147] width 66 height 14
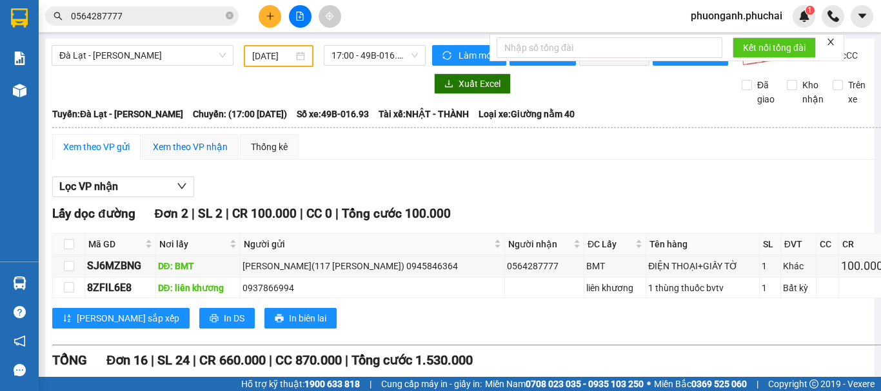
click at [170, 152] on div "Xem theo VP nhận" at bounding box center [190, 147] width 75 height 14
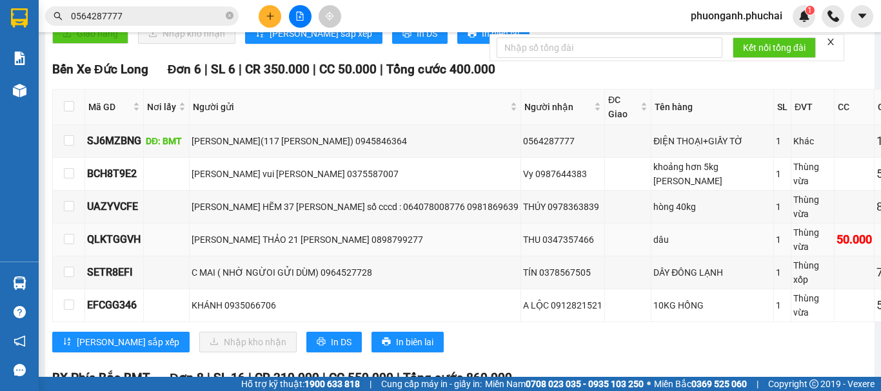
scroll to position [335, 0]
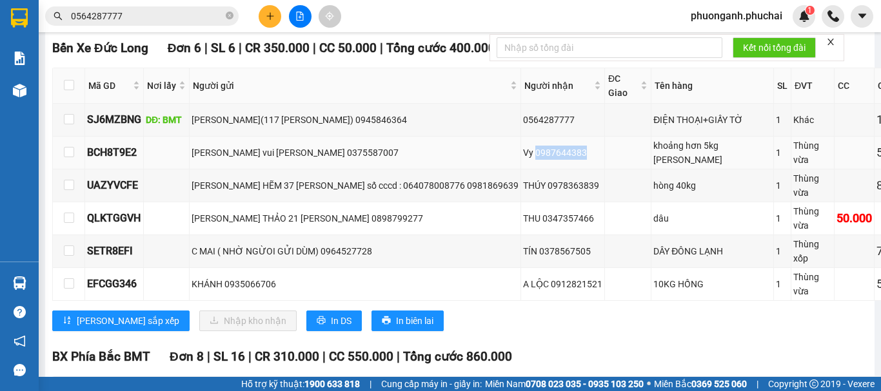
drag, startPoint x: 507, startPoint y: 162, endPoint x: 569, endPoint y: 159, distance: 62.0
click at [569, 159] on div "Vy 0987644383" at bounding box center [562, 153] width 79 height 14
copy div "0987644383"
drag, startPoint x: 518, startPoint y: 197, endPoint x: 574, endPoint y: 188, distance: 57.4
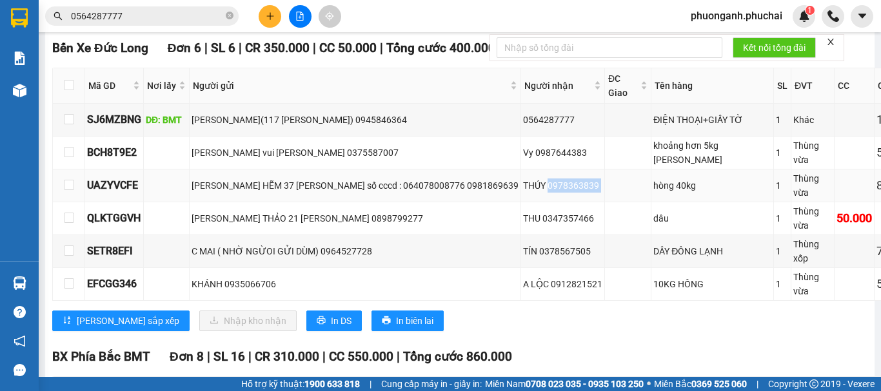
click at [574, 188] on tr "UAZYVCFE [PERSON_NAME] HẼM 37 [PERSON_NAME] số cccd : 064078008776 0981869639 T…" at bounding box center [537, 186] width 968 height 33
copy tr "0978363839"
drag, startPoint x: 523, startPoint y: 294, endPoint x: 578, endPoint y: 293, distance: 54.8
click at [578, 293] on tr "EFCGG346 KHÁNH 0935066706 A LỘC 0912821521 10KG HỒNG 1 Thùng vừa 50.000" at bounding box center [537, 284] width 968 height 33
copy tr "0912821521"
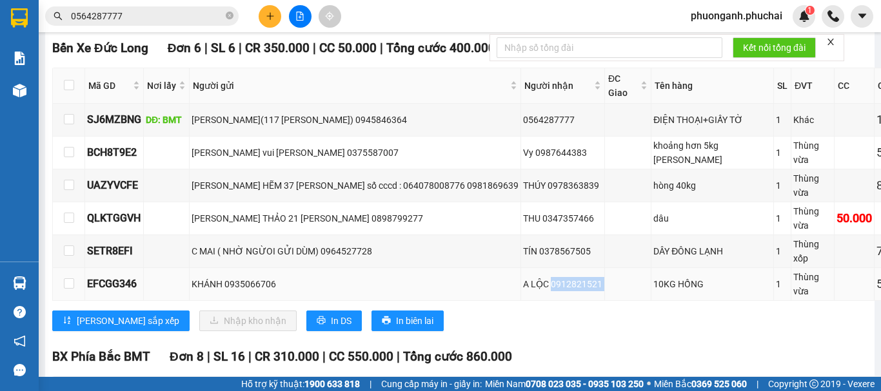
copy tr "0912821521"
